Goal: Task Accomplishment & Management: Manage account settings

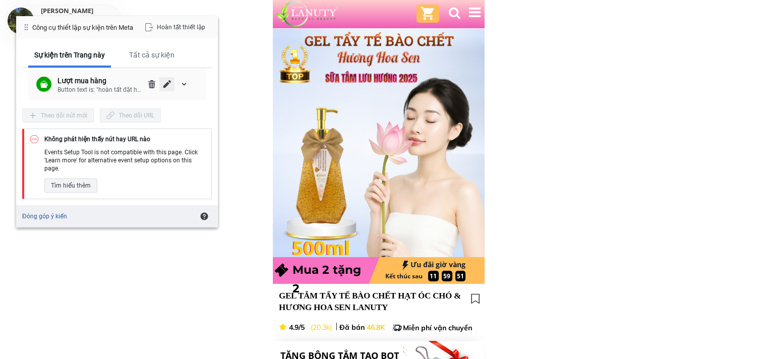
click at [167, 84] on span "Chỉnh sửa" at bounding box center [167, 84] width 8 height 8
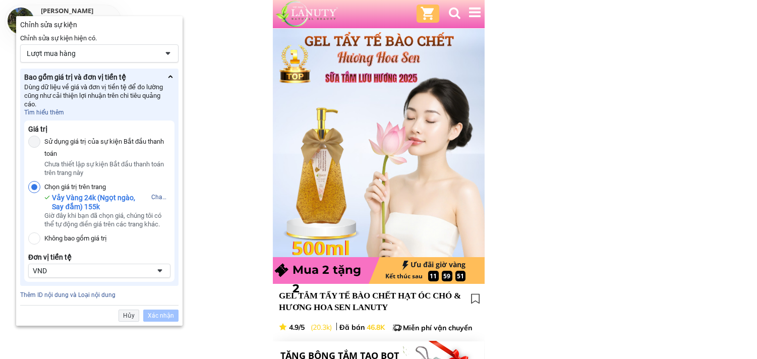
scroll to position [597, 0]
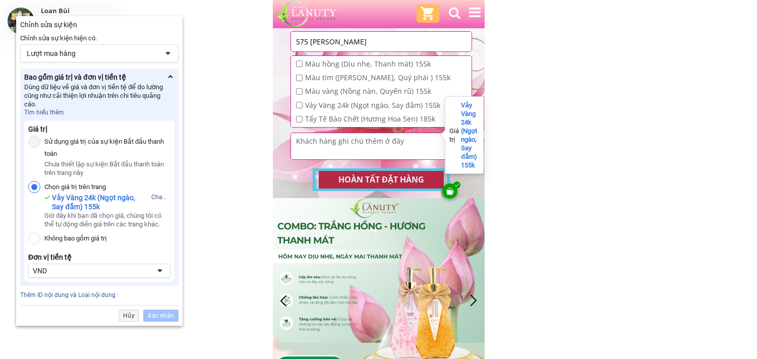
click at [37, 139] on div at bounding box center [34, 142] width 12 height 12
click at [32, 142] on div at bounding box center [34, 142] width 12 height 12
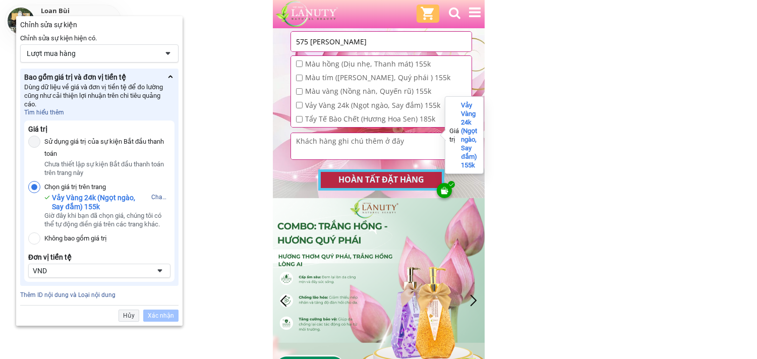
click at [34, 236] on input "Không bao gồm giá trị" at bounding box center [34, 238] width 12 height 12
radio input "true"
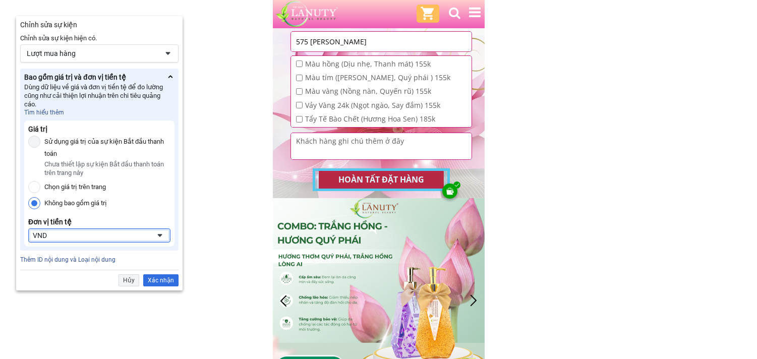
click at [137, 235] on div "VND" at bounding box center [91, 235] width 117 height 9
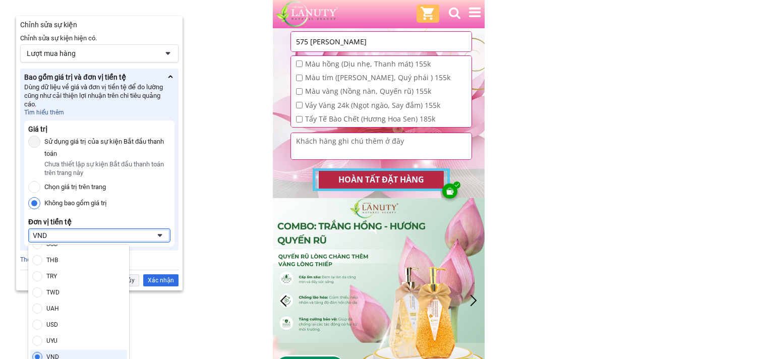
click at [137, 235] on div "VND" at bounding box center [91, 235] width 117 height 9
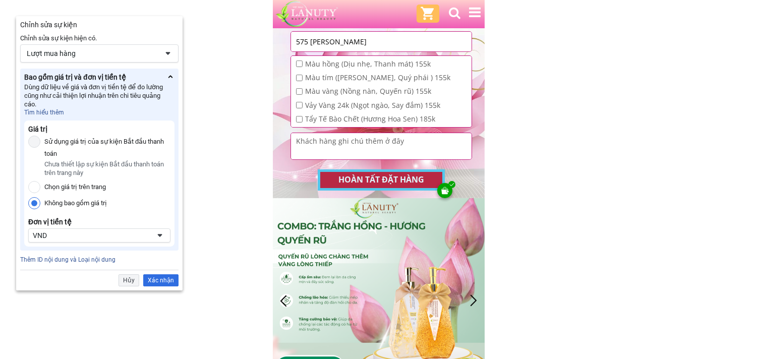
scroll to position [653, 0]
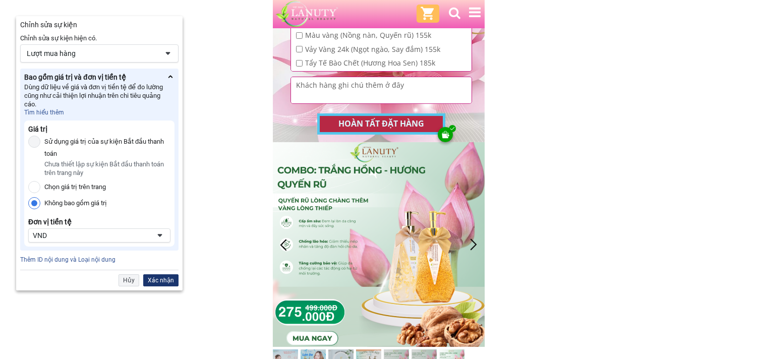
click at [162, 280] on div "Xác nhận" at bounding box center [160, 280] width 35 height 12
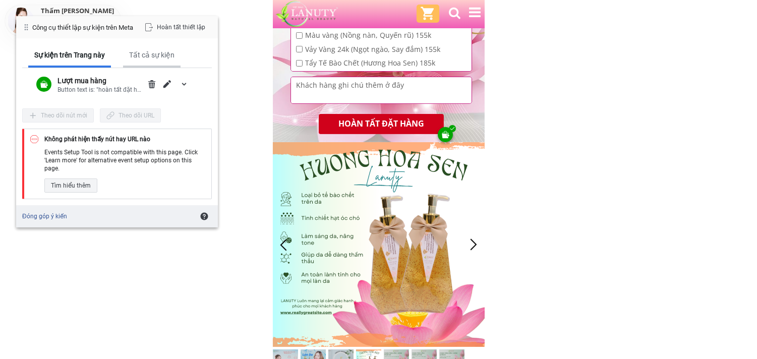
click at [155, 52] on div "Tất cả sự kiện" at bounding box center [151, 54] width 45 height 9
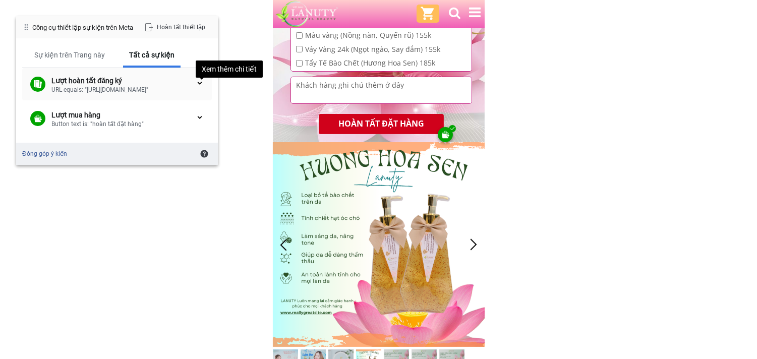
click at [197, 82] on div at bounding box center [200, 83] width 8 height 8
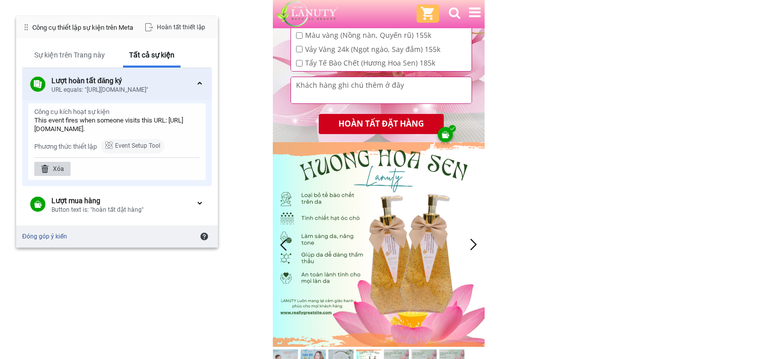
click at [59, 167] on div "Xóa" at bounding box center [52, 169] width 36 height 14
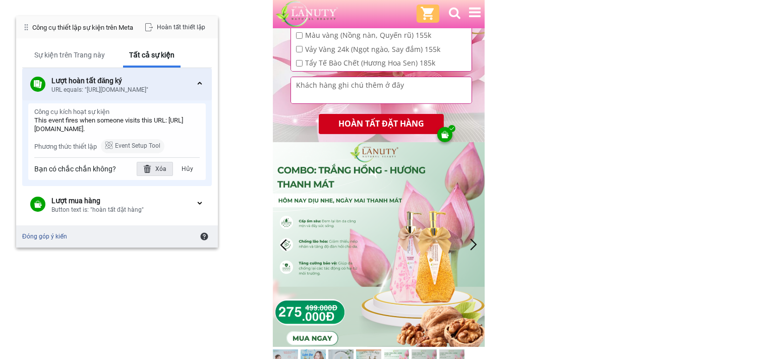
click at [147, 169] on div "Xóa" at bounding box center [155, 169] width 36 height 14
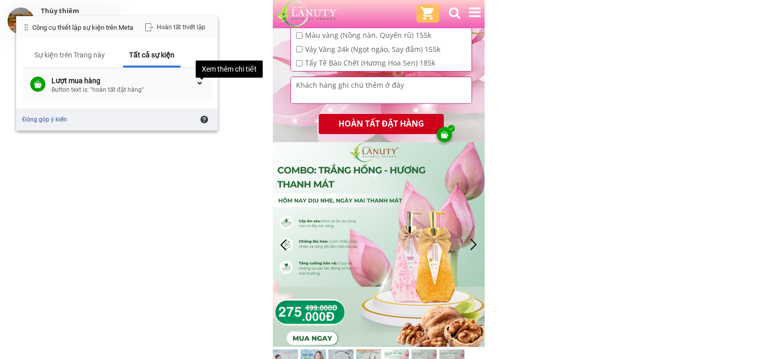
click at [200, 83] on div at bounding box center [200, 83] width 8 height 8
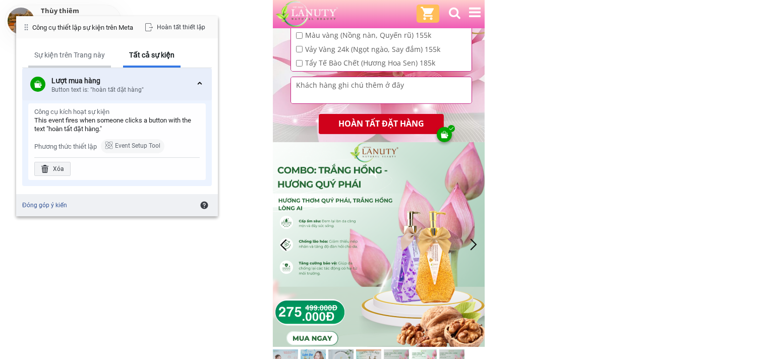
click at [77, 53] on div "Sự kiện trên Trang này" at bounding box center [69, 54] width 71 height 9
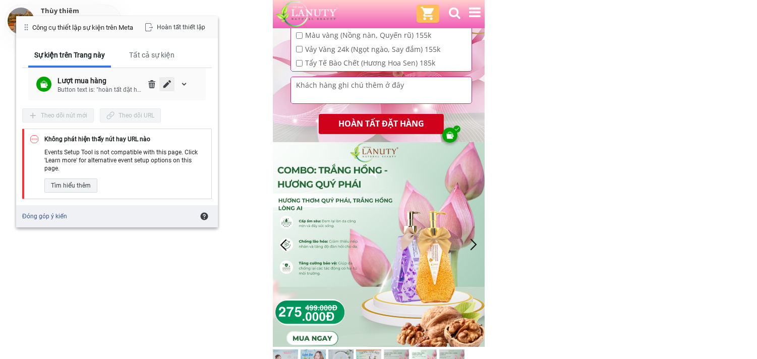
click at [167, 83] on span "Chỉnh sửa" at bounding box center [167, 84] width 8 height 8
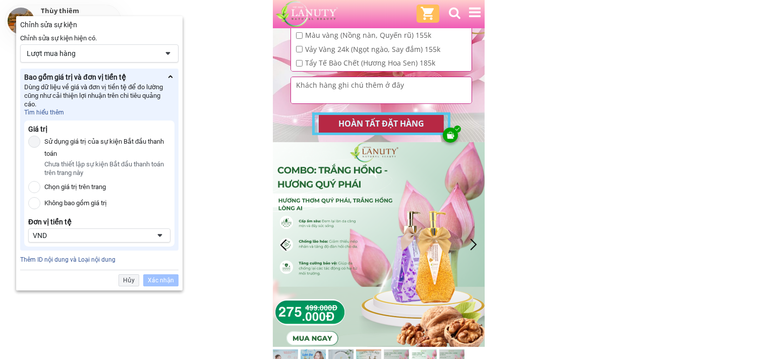
scroll to position [597, 0]
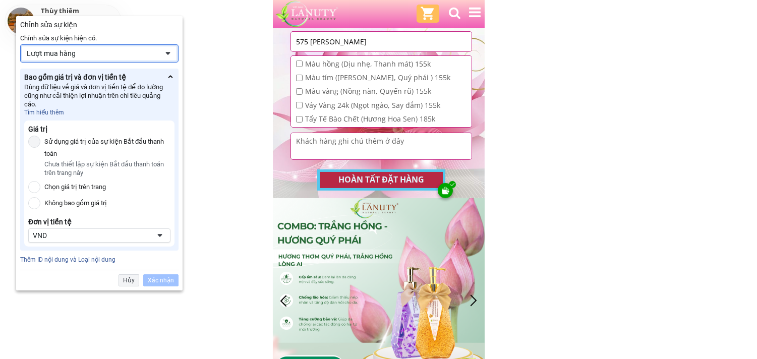
click at [160, 56] on div "Lượt mua hàng" at bounding box center [99, 53] width 158 height 18
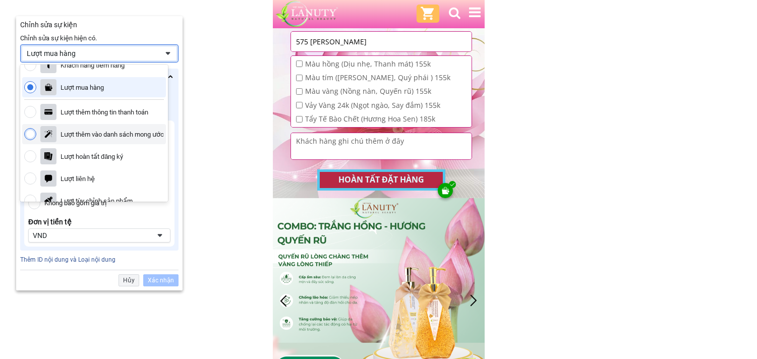
scroll to position [112, 0]
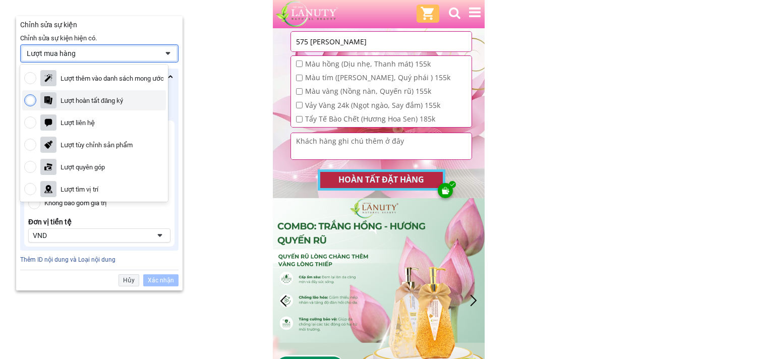
click at [109, 102] on div "Lượt hoàn tất đăng ký" at bounding box center [91, 100] width 63 height 9
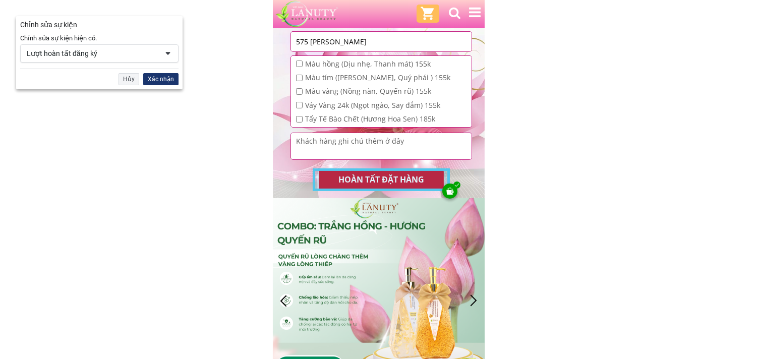
click at [154, 77] on div "Xác nhận" at bounding box center [160, 79] width 35 height 12
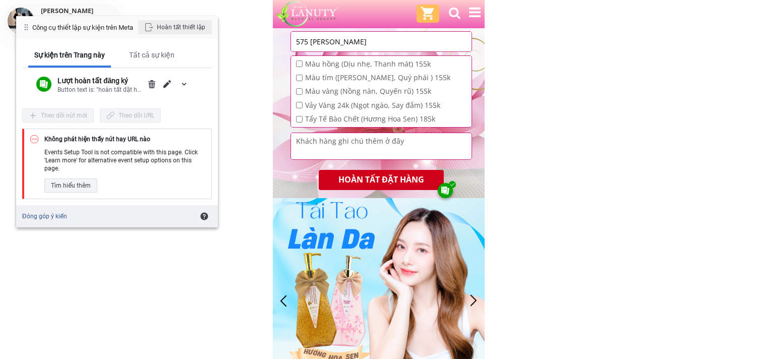
click at [178, 22] on div "Hoàn tất thiết lập" at bounding box center [175, 27] width 74 height 14
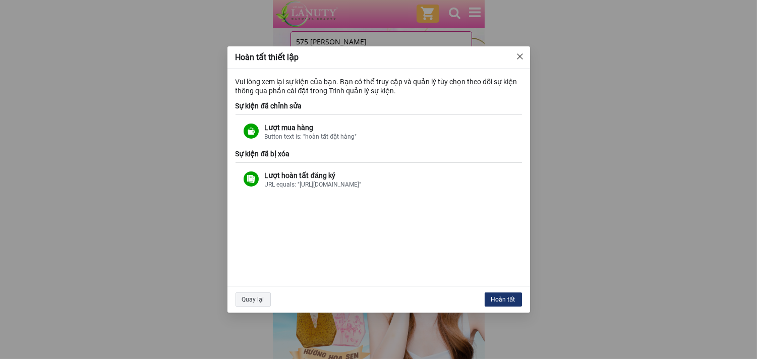
click at [507, 297] on div "Hoàn tất" at bounding box center [502, 299] width 37 height 14
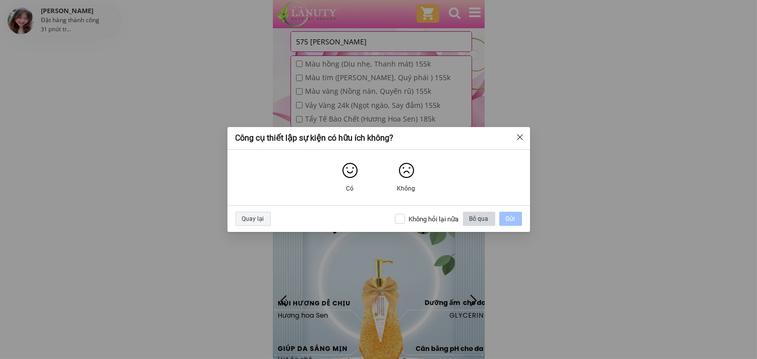
click at [481, 219] on div "Bỏ qua" at bounding box center [479, 219] width 32 height 14
